Goal: Task Accomplishment & Management: Manage account settings

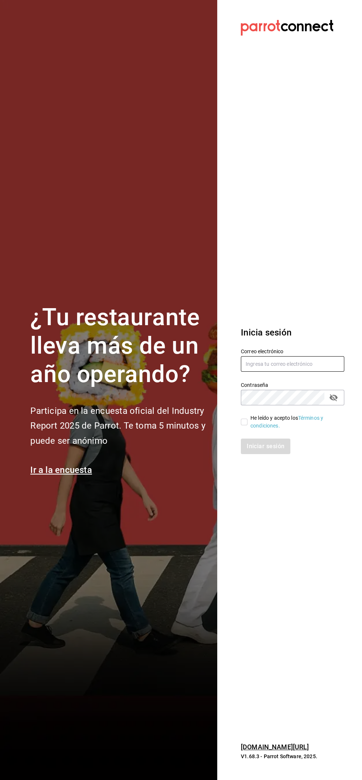
click at [284, 366] on input "text" at bounding box center [292, 364] width 103 height 16
type input "[EMAIL_ADDRESS][DOMAIN_NAME]"
click at [245, 422] on input "He leído y acepto los Términos y condiciones." at bounding box center [244, 422] width 7 height 7
checkbox input "true"
click at [276, 443] on button "Iniciar sesión" at bounding box center [266, 446] width 50 height 16
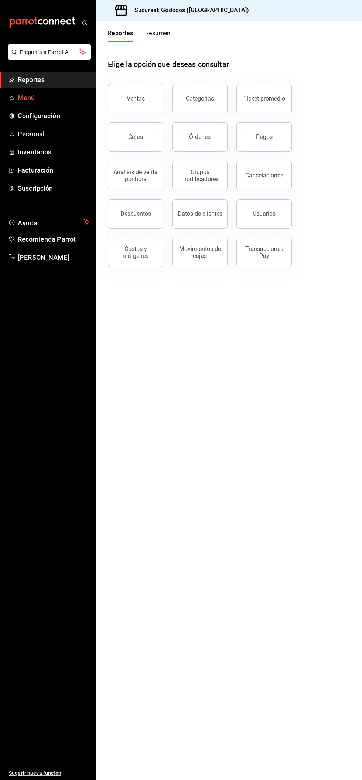
click at [51, 97] on span "Menú" at bounding box center [54, 98] width 72 height 10
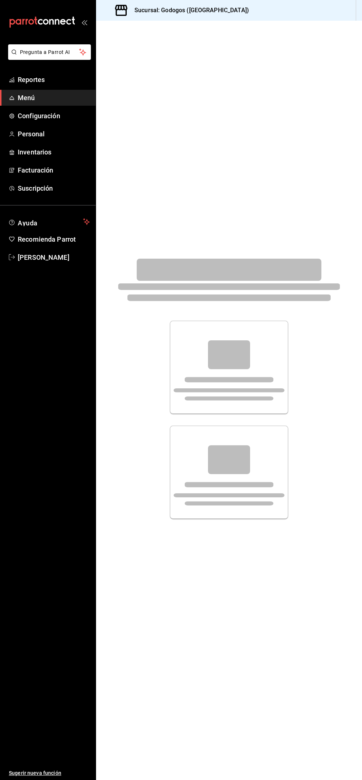
click at [269, 225] on div at bounding box center [229, 388] width 266 height 735
click at [62, 96] on span "Menú" at bounding box center [54, 98] width 72 height 10
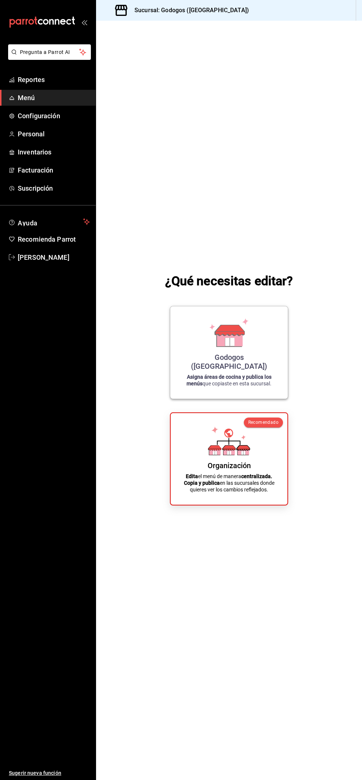
click at [239, 335] on icon at bounding box center [229, 330] width 29 height 11
